Goal: Navigation & Orientation: Find specific page/section

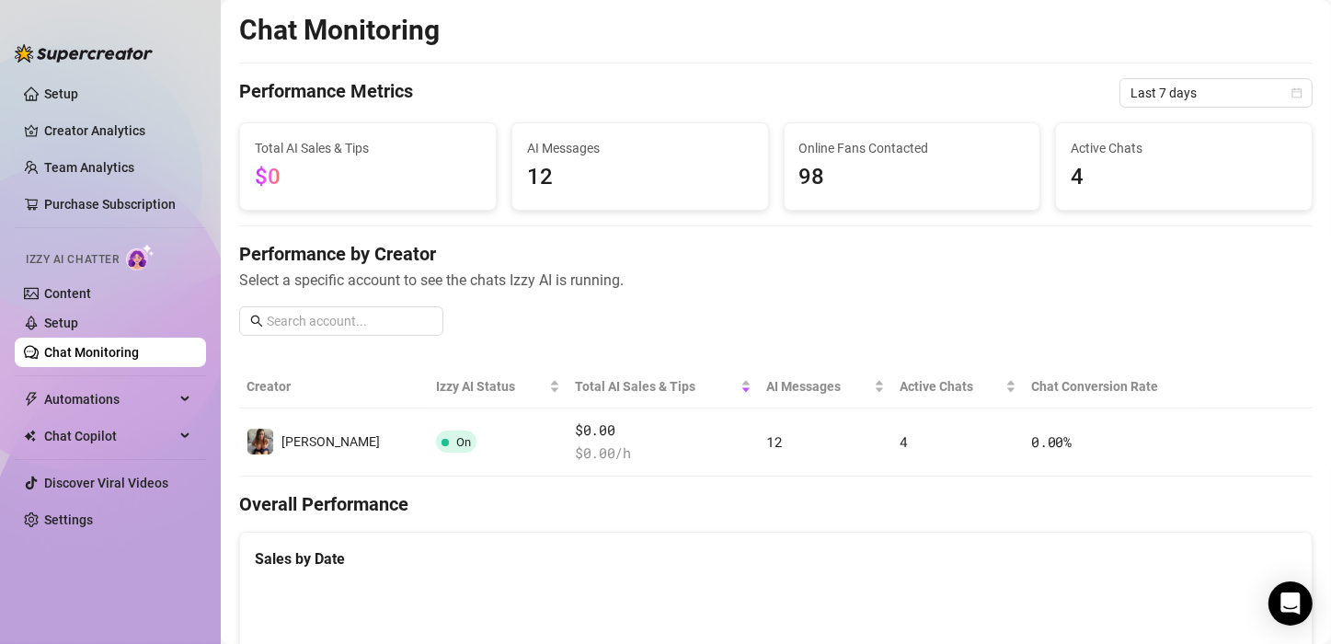
scroll to position [378, 0]
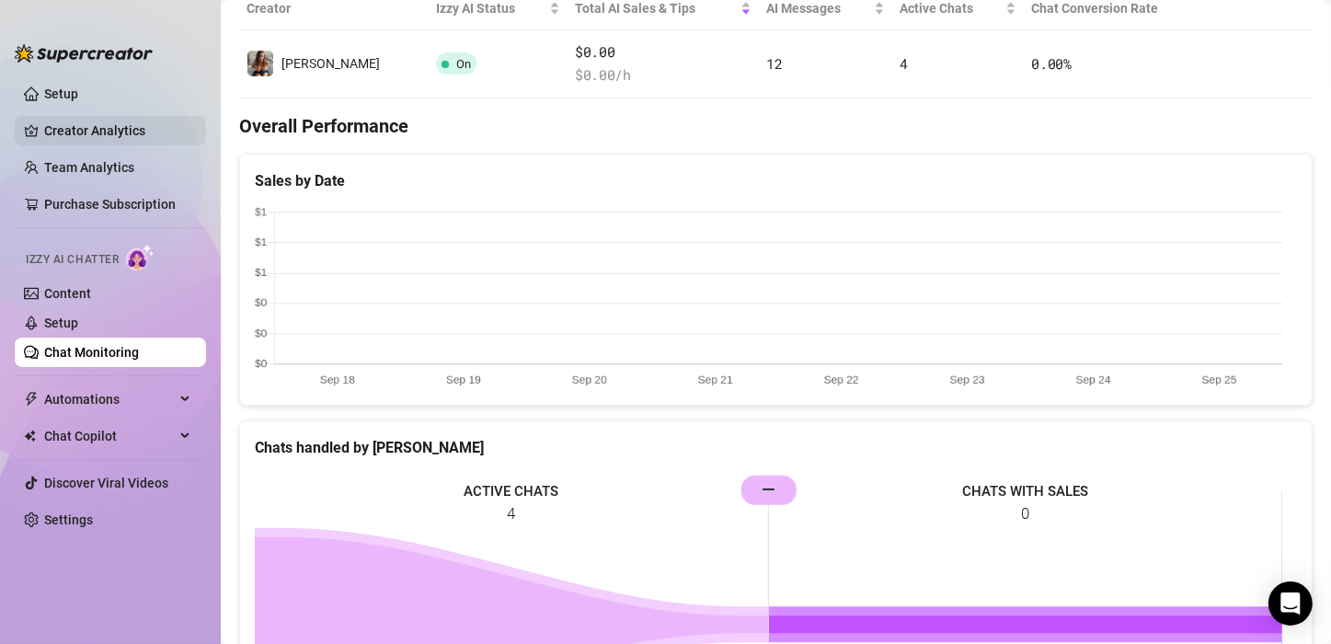
click at [63, 128] on link "Creator Analytics" at bounding box center [117, 130] width 147 height 29
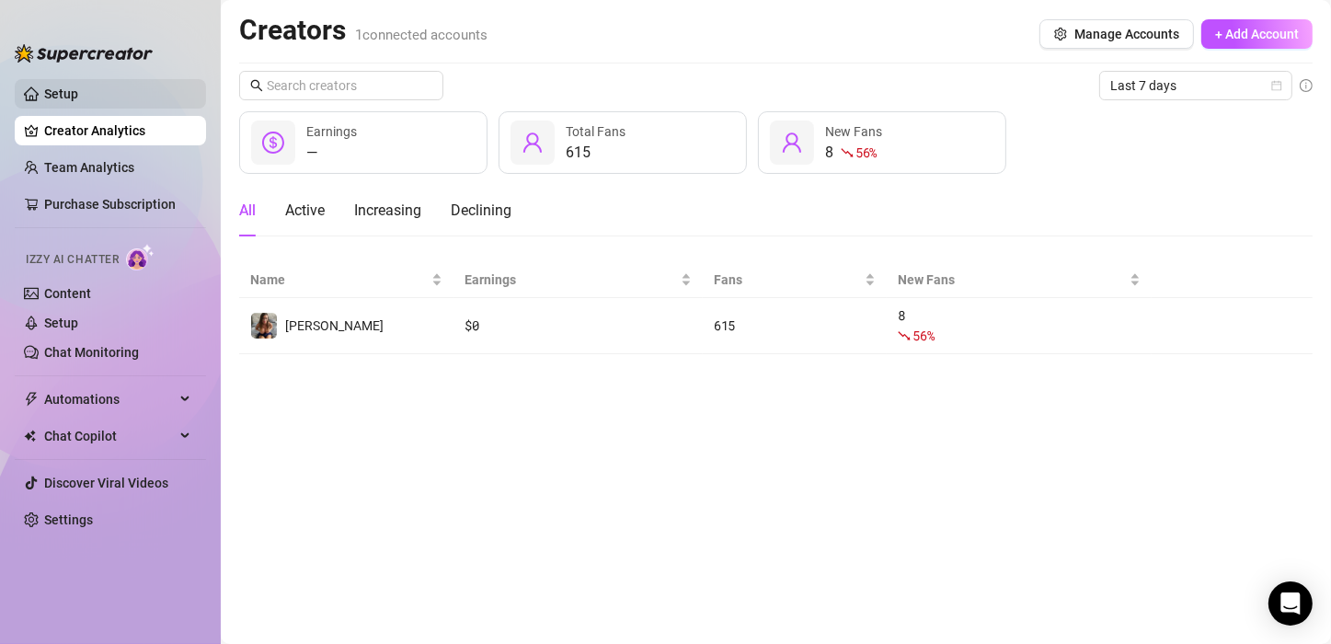
click at [72, 86] on link "Setup" at bounding box center [61, 93] width 34 height 15
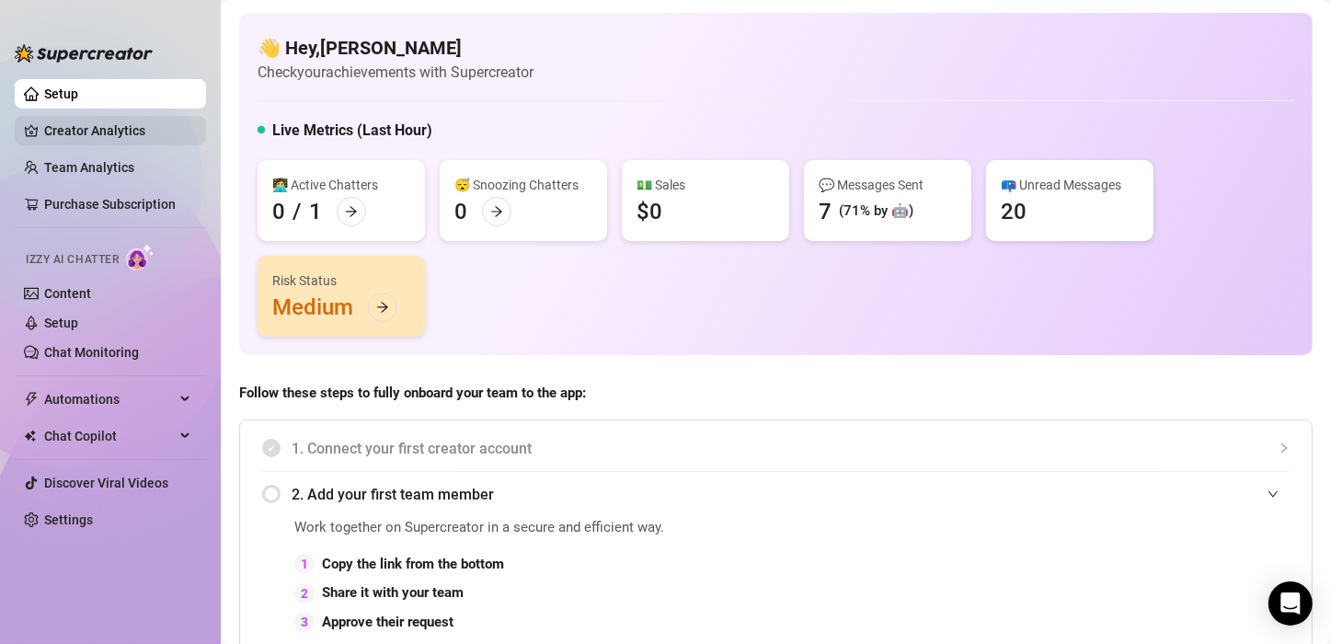
click at [105, 123] on link "Creator Analytics" at bounding box center [117, 130] width 147 height 29
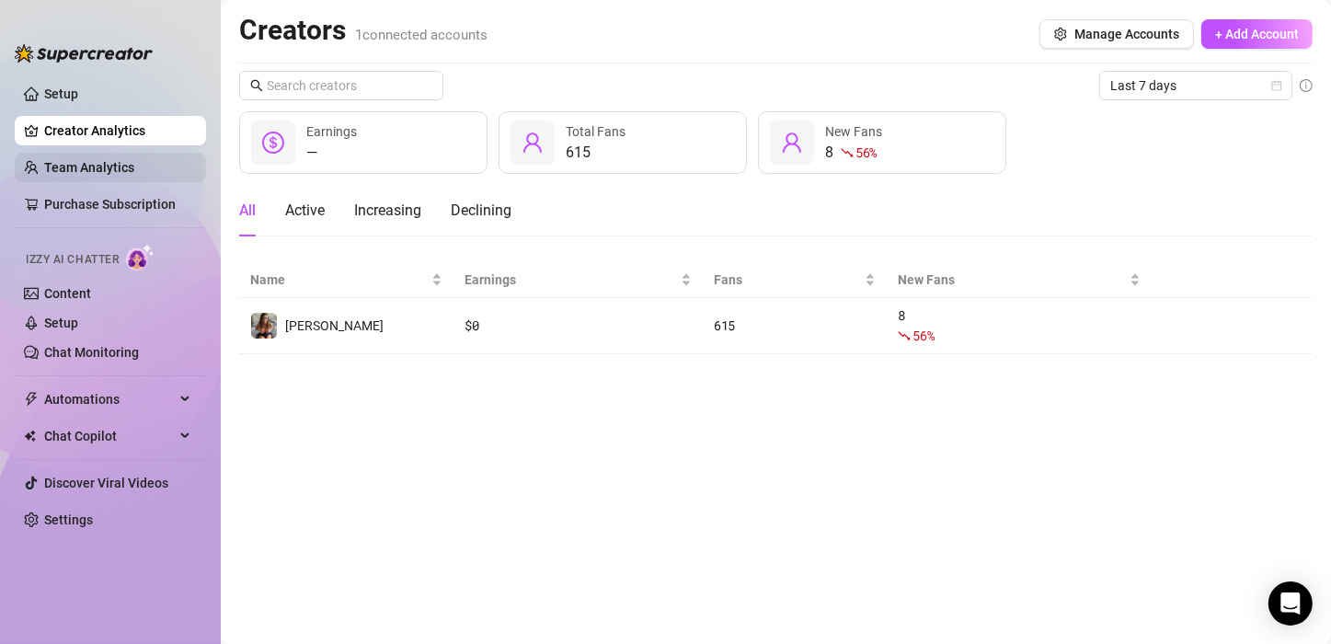
click at [81, 166] on link "Team Analytics" at bounding box center [89, 167] width 90 height 15
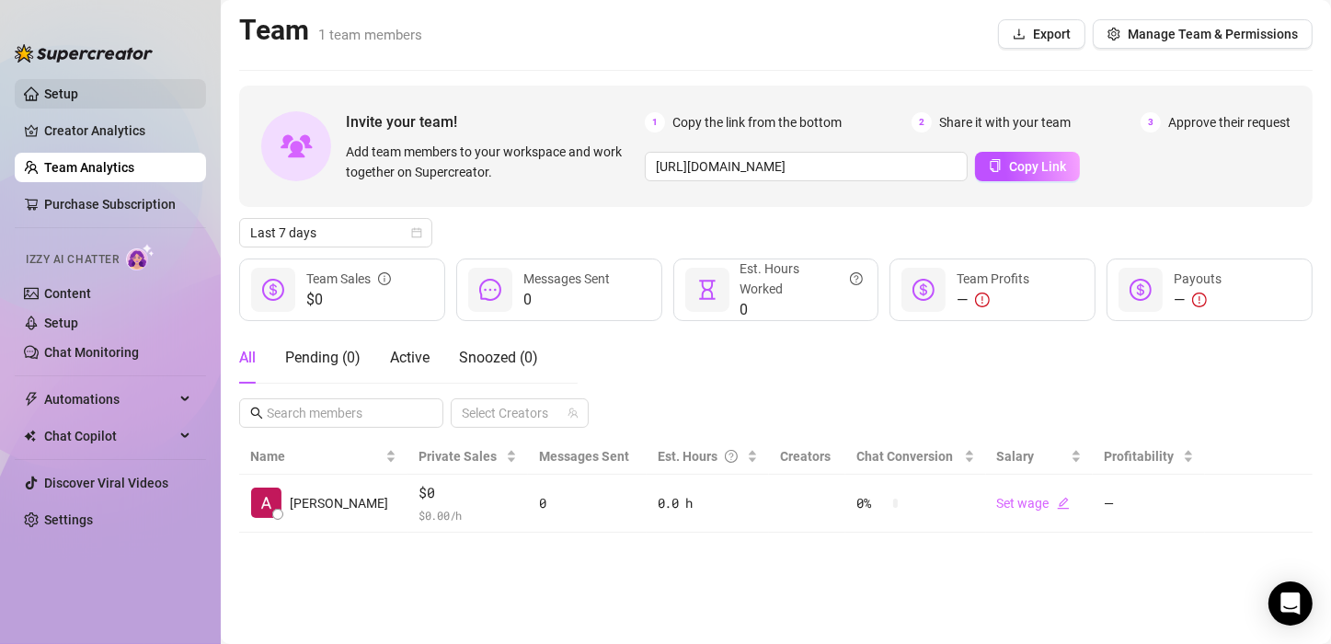
click at [65, 87] on link "Setup" at bounding box center [61, 93] width 34 height 15
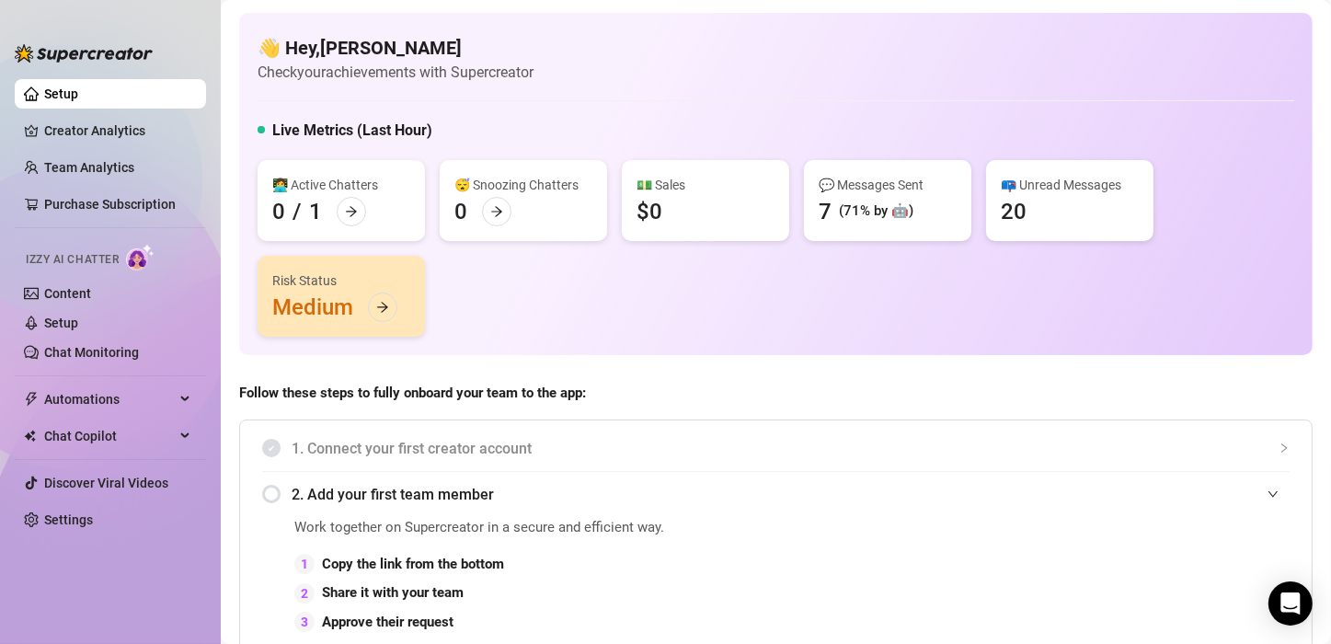
click at [73, 89] on link "Setup" at bounding box center [61, 93] width 34 height 15
click at [1049, 466] on div "1. Connect your first creator account" at bounding box center [776, 448] width 1028 height 45
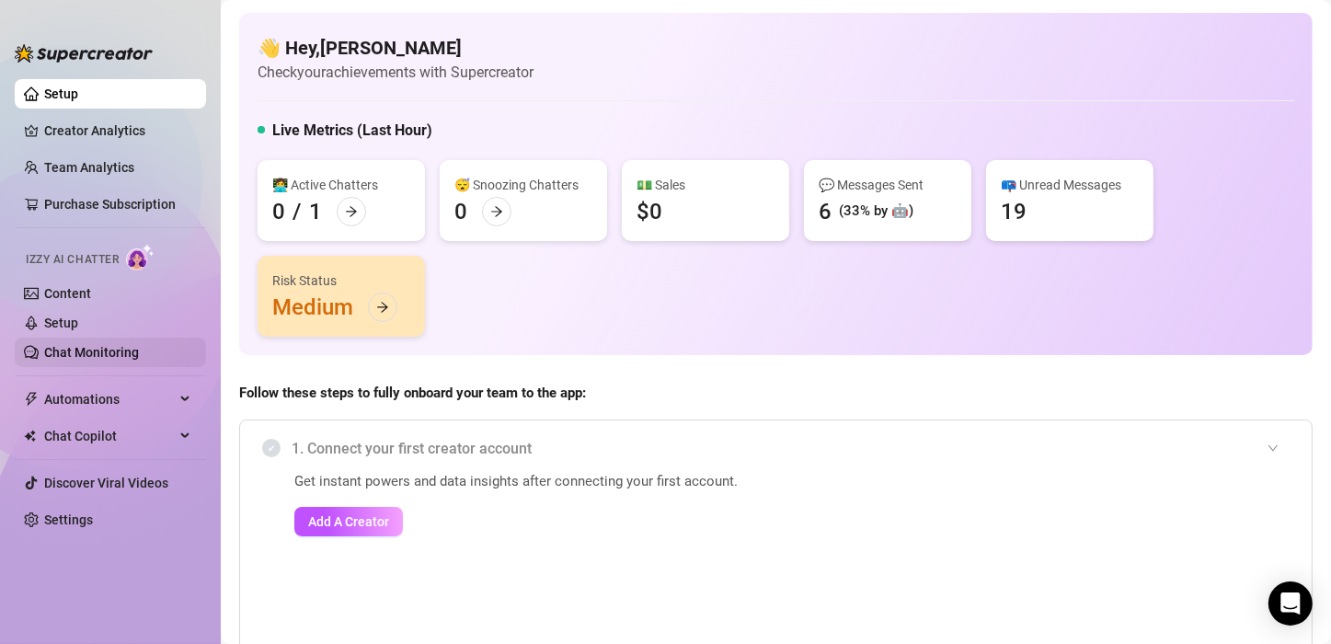
click at [86, 348] on link "Chat Monitoring" at bounding box center [91, 352] width 95 height 15
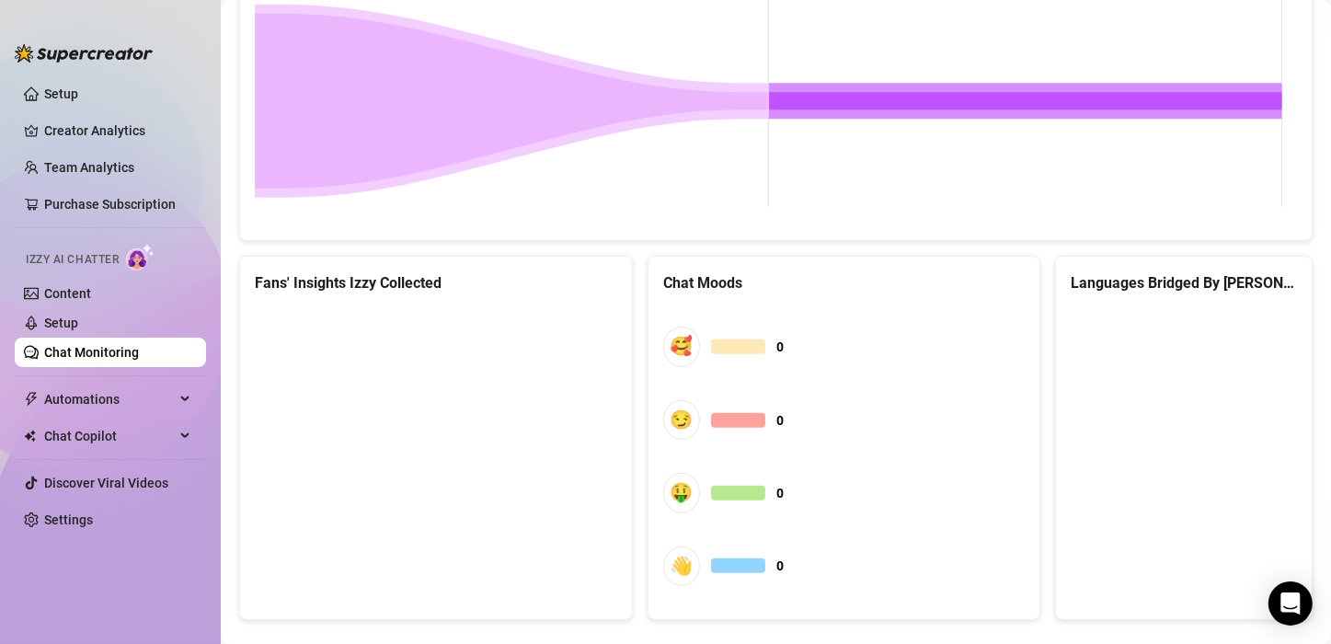
scroll to position [902, 0]
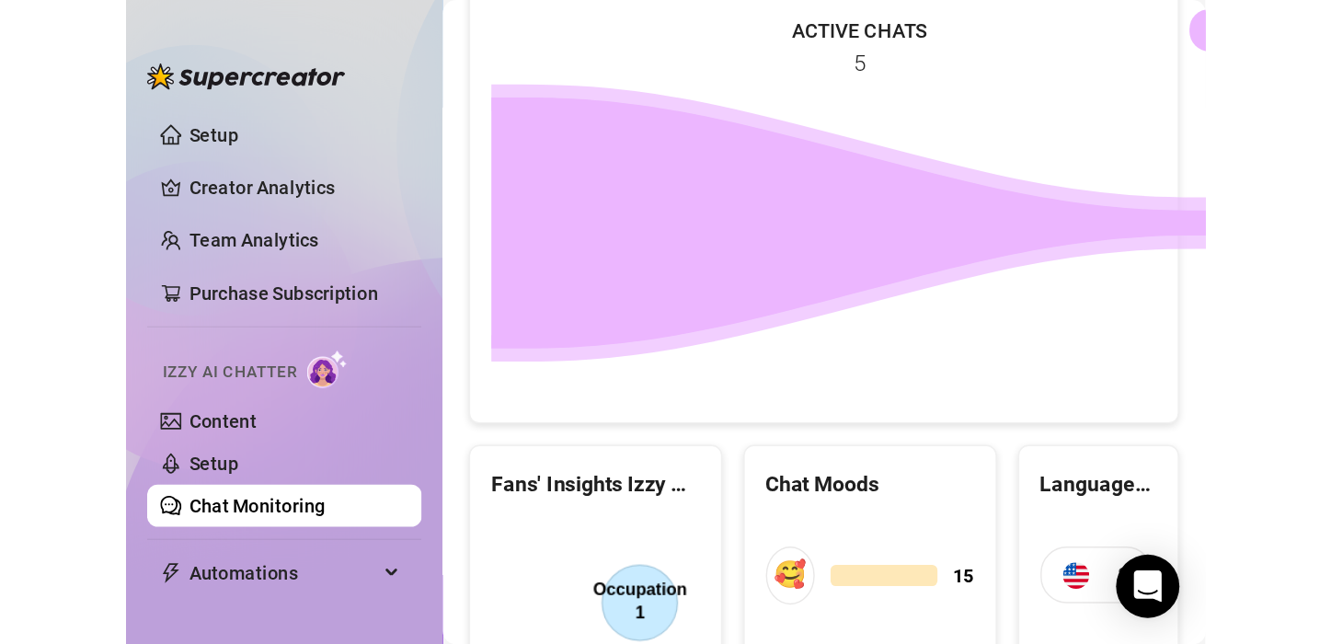
scroll to position [928, 0]
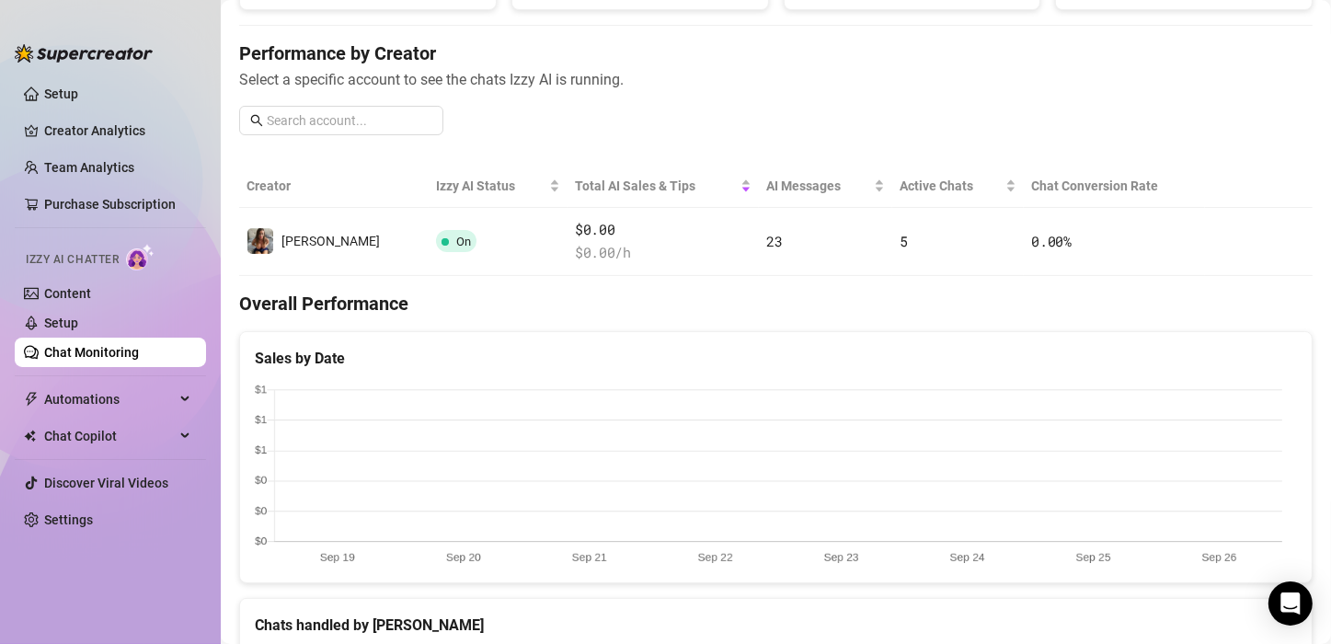
scroll to position [155, 0]
